Goal: Navigation & Orientation: Find specific page/section

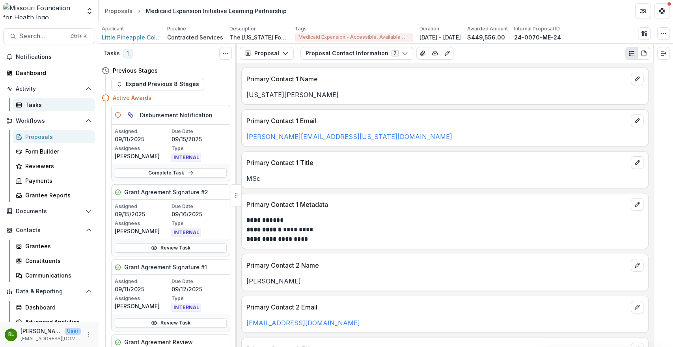
click at [71, 105] on div "Tasks" at bounding box center [56, 105] width 63 height 8
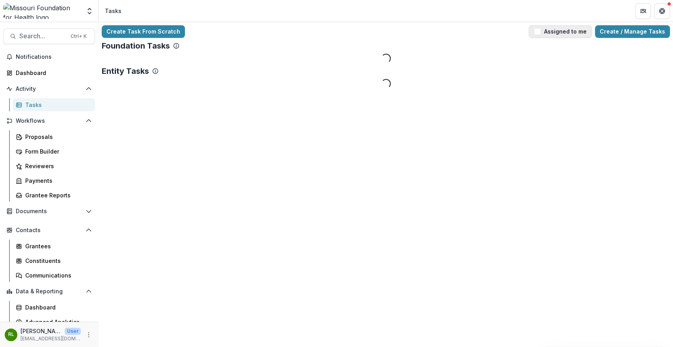
click at [550, 33] on button "Assigned to me" at bounding box center [560, 31] width 63 height 13
